Goal: Task Accomplishment & Management: Use online tool/utility

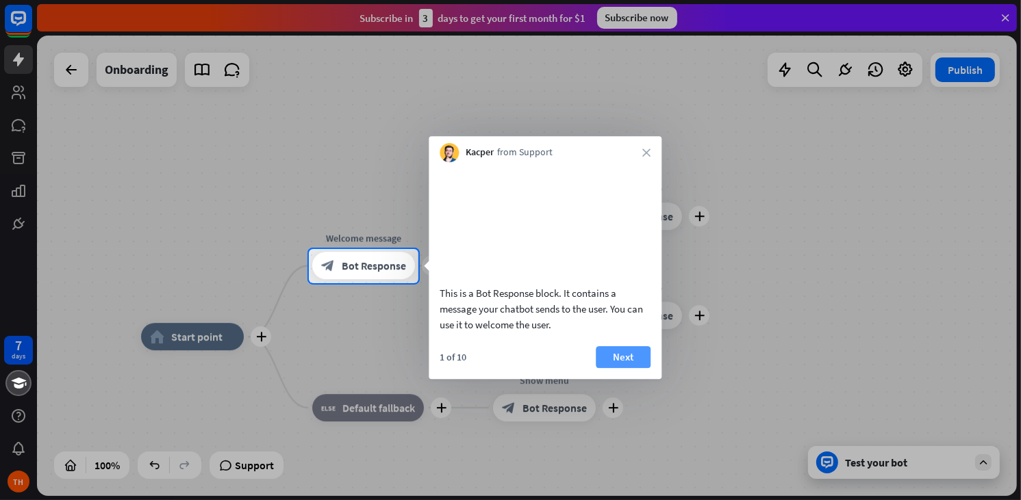
click at [637, 368] on button "Next" at bounding box center [623, 357] width 55 height 22
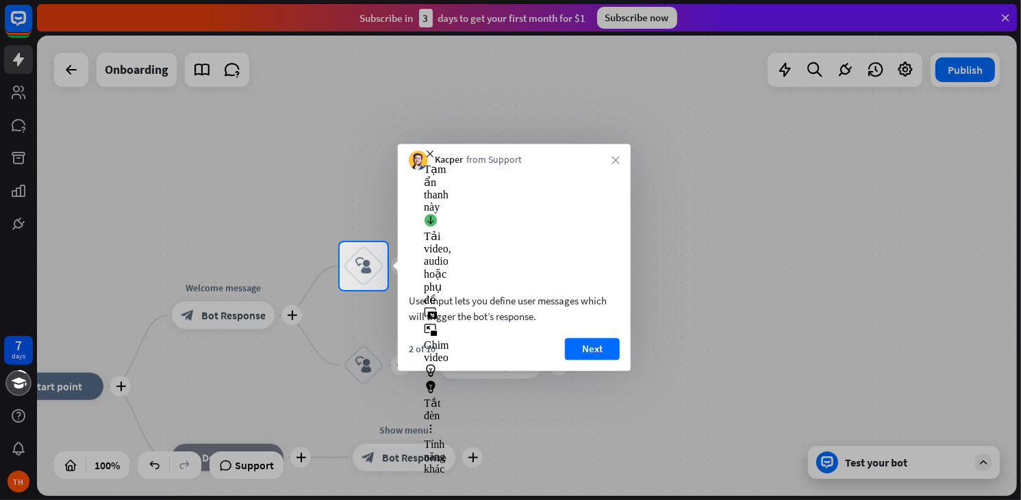
click at [586, 360] on button "Next" at bounding box center [592, 349] width 55 height 22
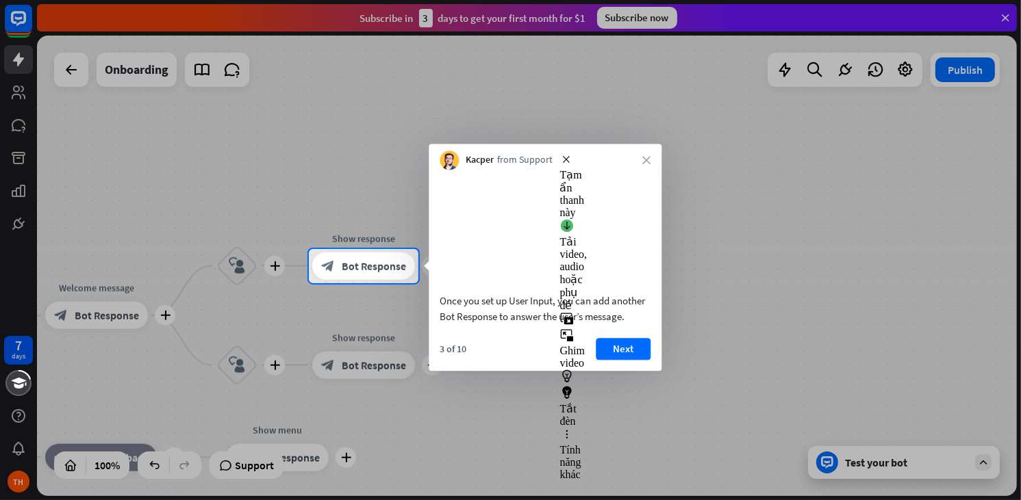
click at [571, 163] on div "Tạm ẩn thanh này" at bounding box center [573, 186] width 27 height 66
click at [707, 177] on div at bounding box center [510, 124] width 1021 height 249
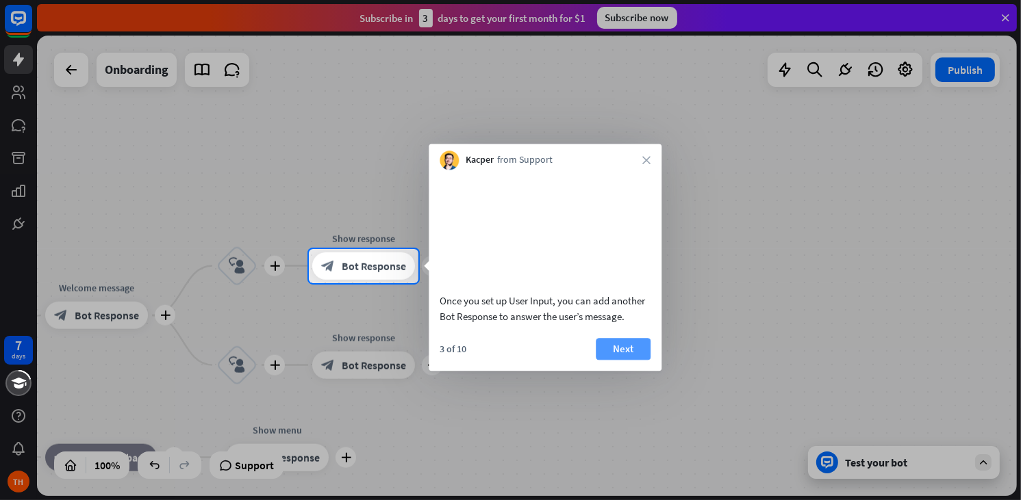
click at [618, 360] on button "Next" at bounding box center [623, 349] width 55 height 22
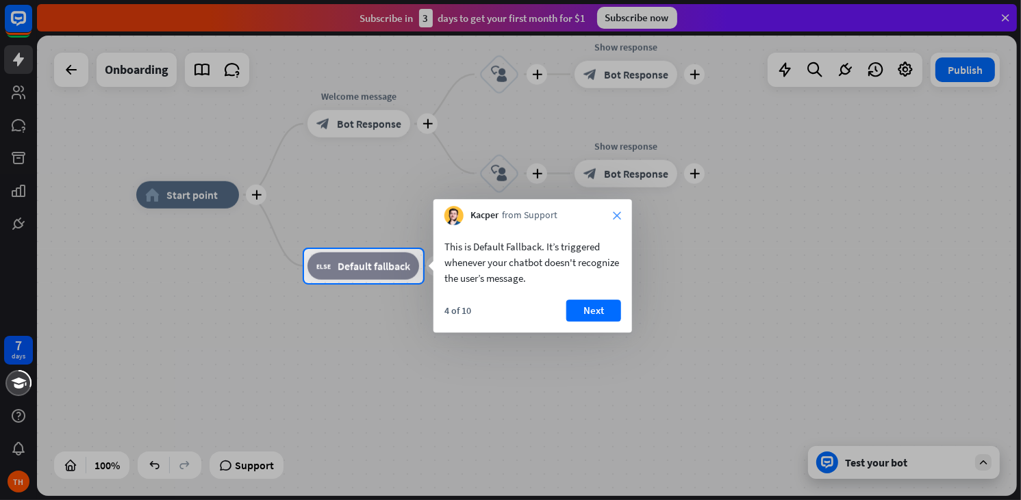
click at [617, 217] on icon "close" at bounding box center [617, 216] width 8 height 8
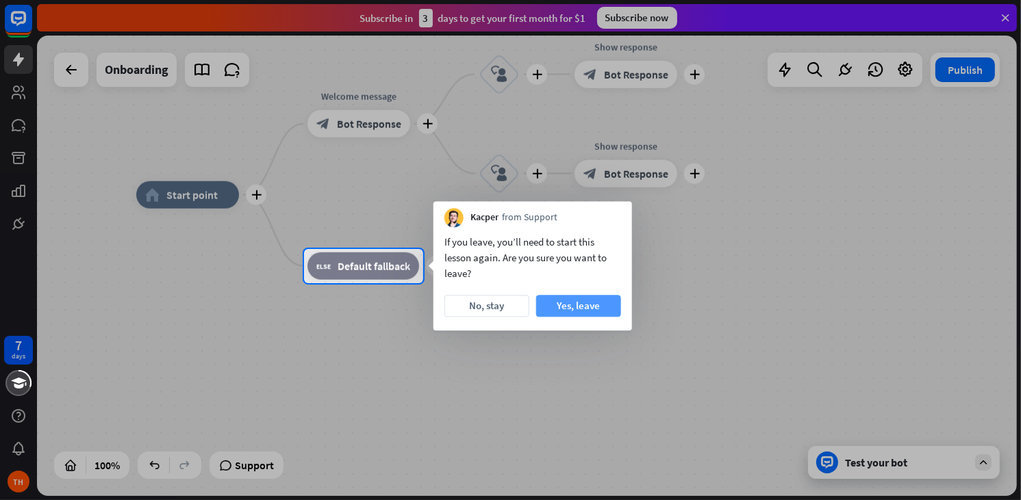
click at [593, 303] on button "Yes, leave" at bounding box center [578, 306] width 85 height 22
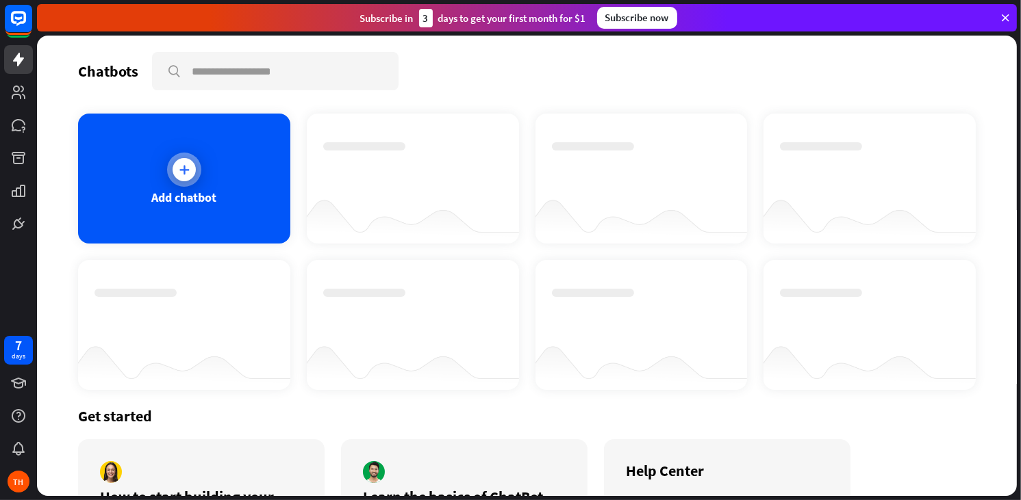
click at [175, 174] on div at bounding box center [184, 169] width 23 height 23
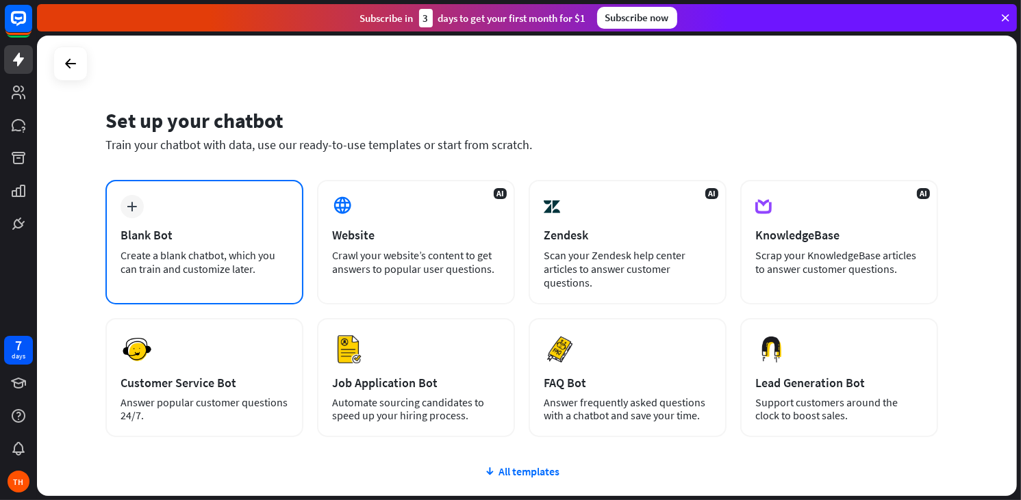
click at [131, 205] on icon "plus" at bounding box center [132, 207] width 10 height 10
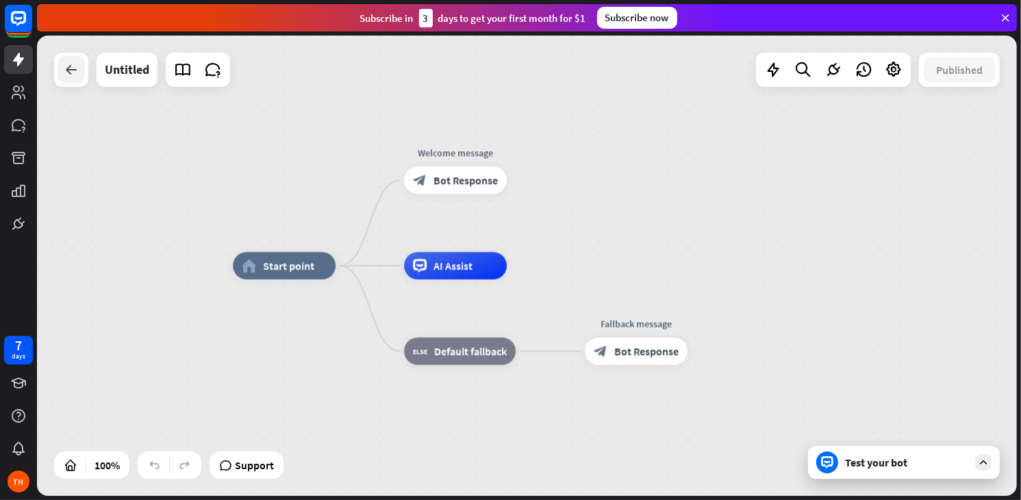
click at [68, 79] on div at bounding box center [71, 69] width 27 height 27
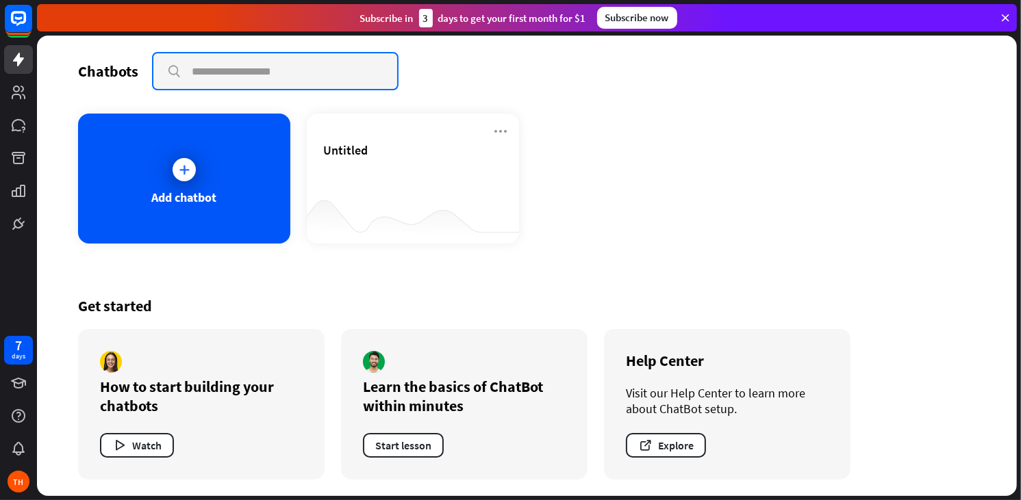
click at [192, 68] on input "text" at bounding box center [275, 71] width 244 height 36
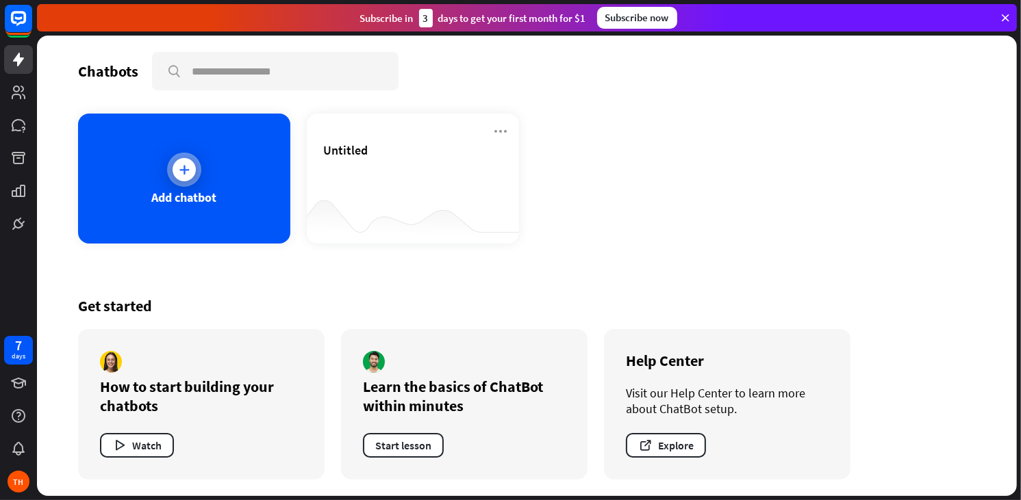
click at [181, 168] on icon at bounding box center [184, 170] width 14 height 14
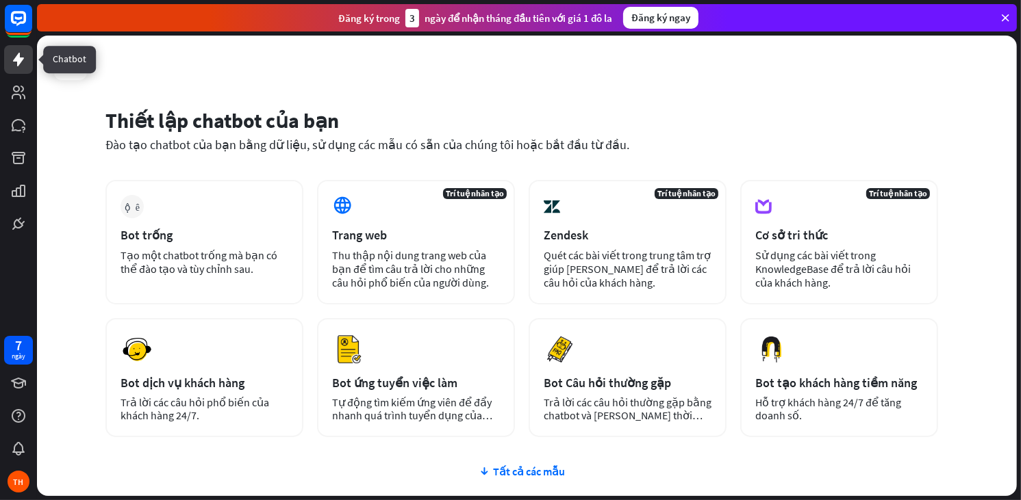
click at [23, 62] on icon at bounding box center [18, 59] width 16 height 16
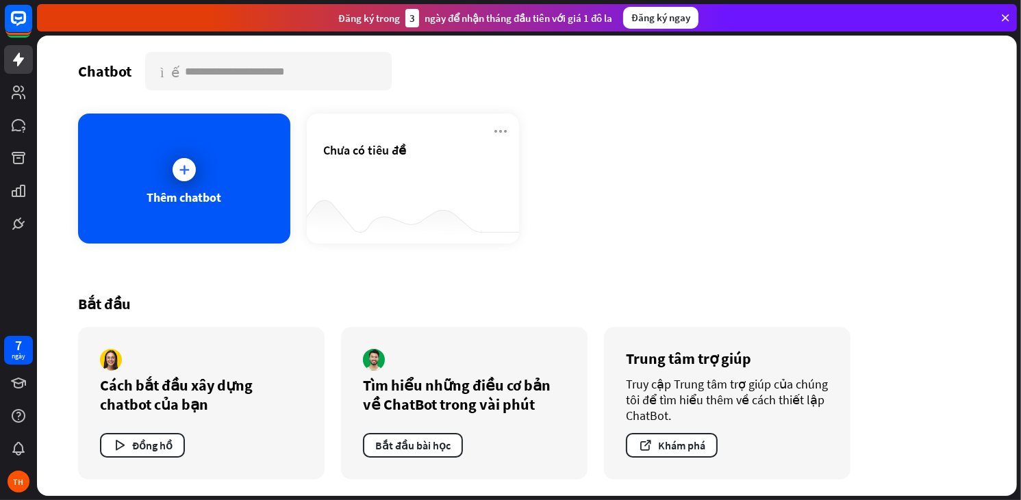
click at [557, 163] on div "Thêm chatbot Chưa có tiêu đề" at bounding box center [527, 179] width 898 height 130
